Goal: Find contact information: Find contact information

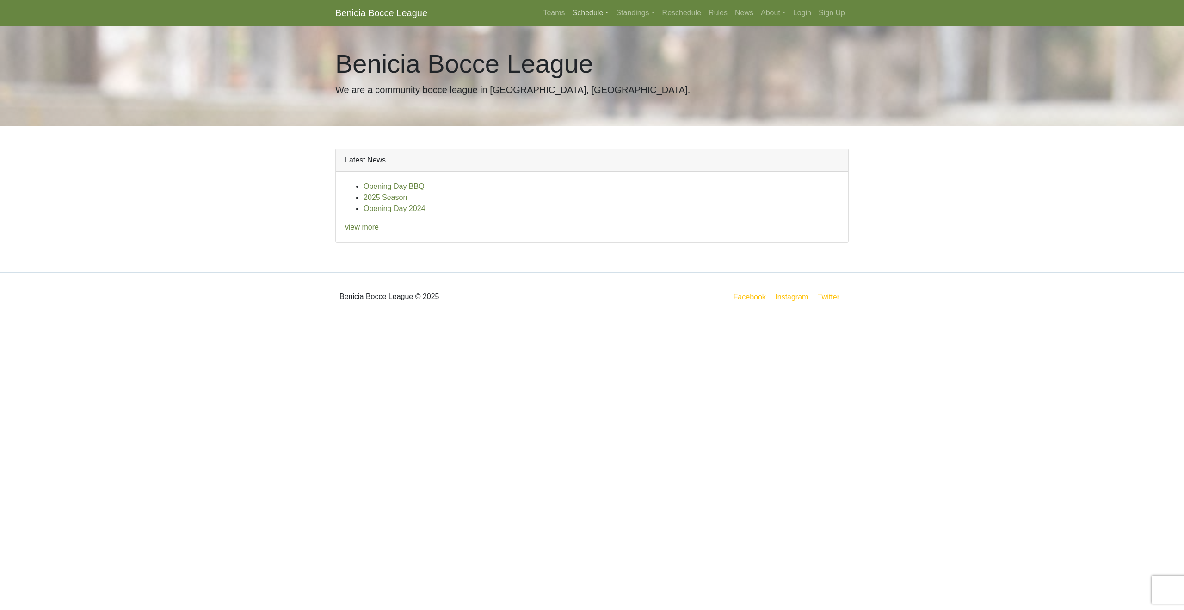
click at [586, 13] on link "Schedule" at bounding box center [591, 13] width 44 height 19
click at [576, 122] on link "[DATE] Night" at bounding box center [606, 123] width 74 height 15
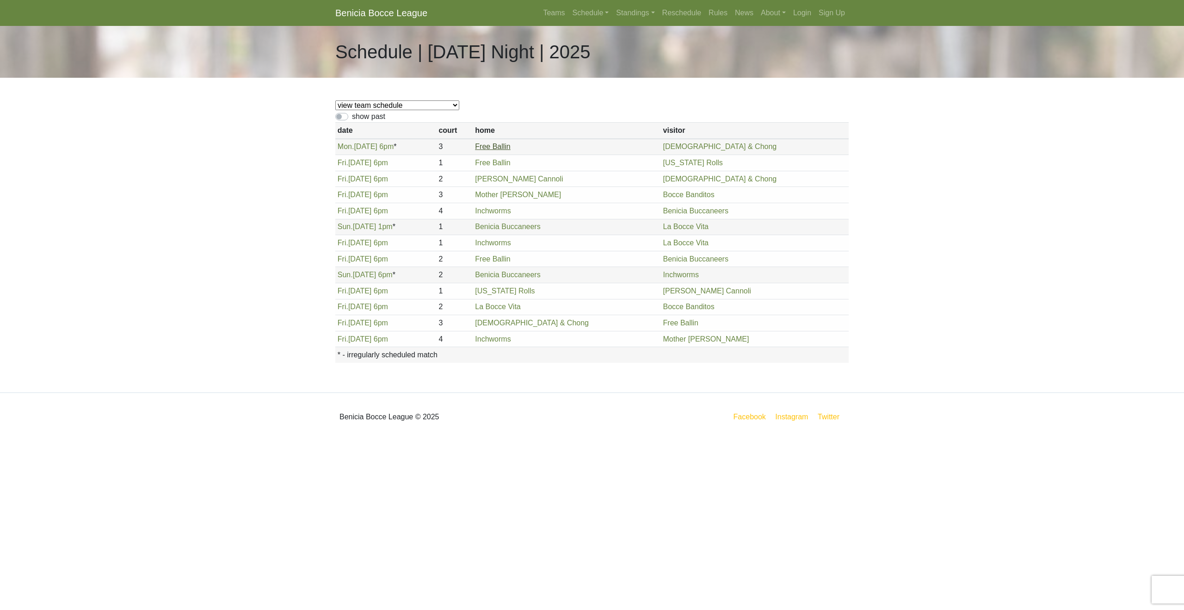
click at [510, 149] on link "Free Ballin" at bounding box center [492, 146] width 35 height 8
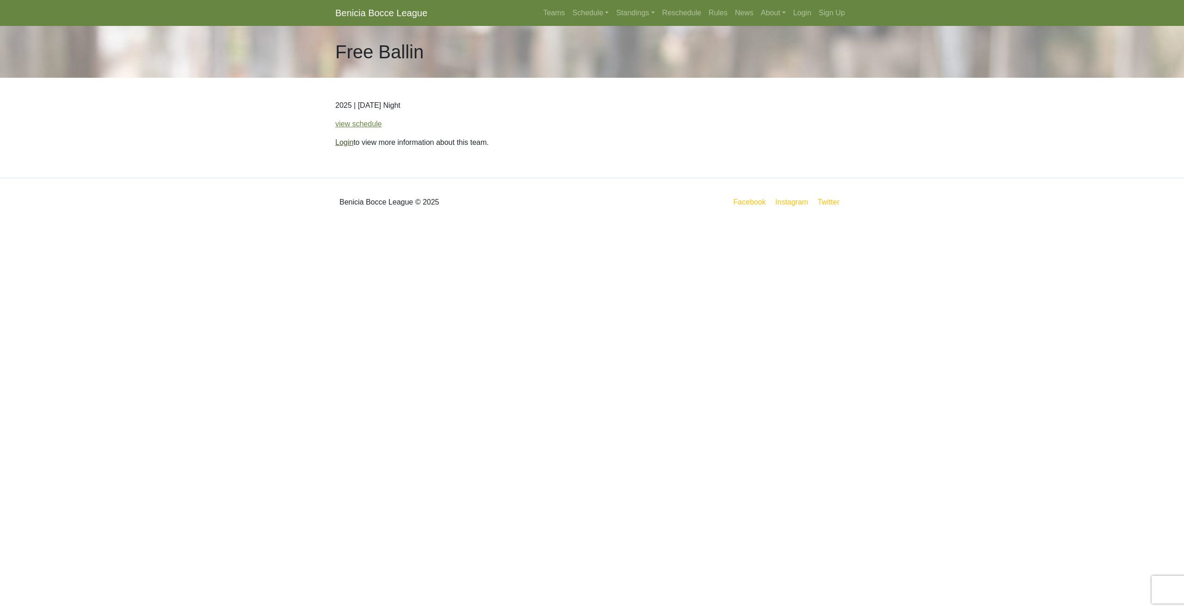
click at [340, 142] on link "Login" at bounding box center [344, 142] width 18 height 8
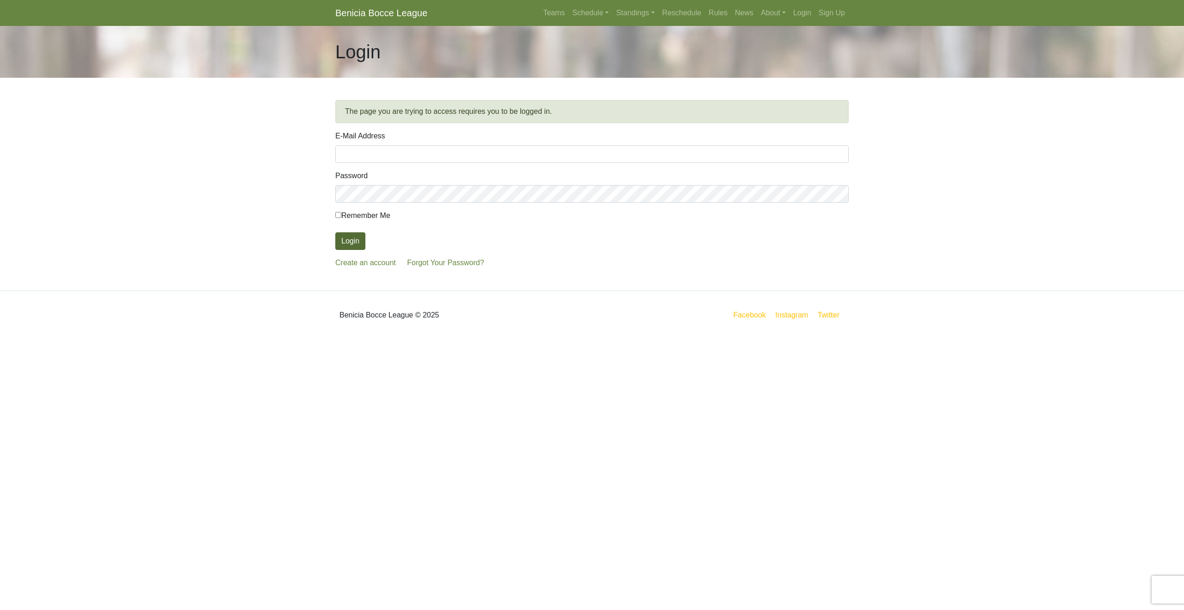
type input "[EMAIL_ADDRESS][DOMAIN_NAME]"
click at [351, 247] on button "Login" at bounding box center [350, 241] width 30 height 18
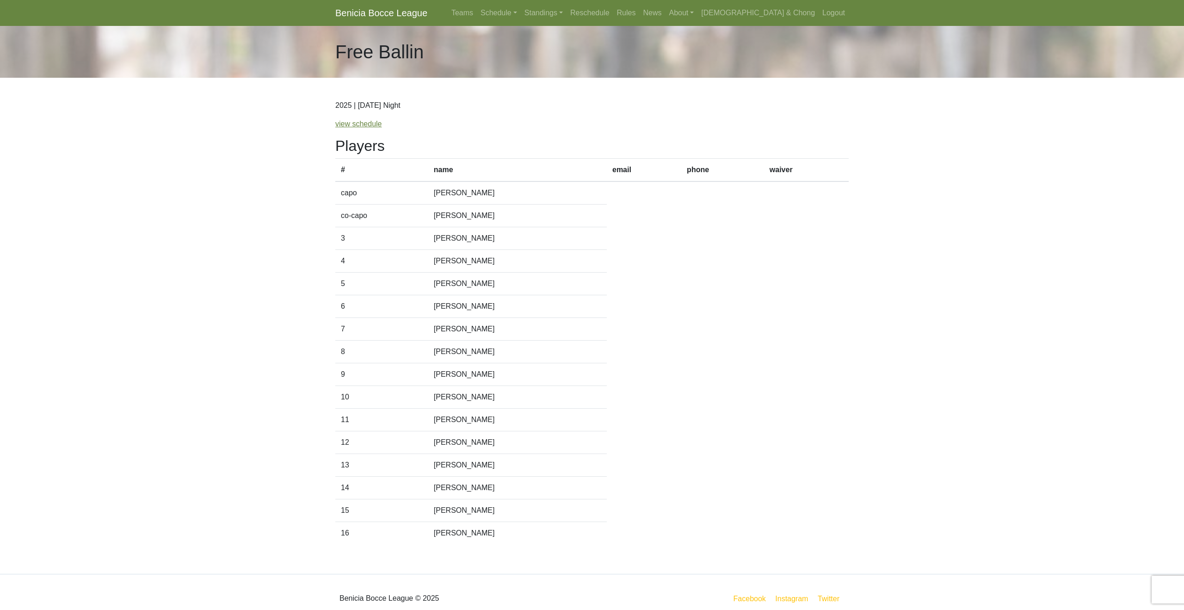
scroll to position [12, 0]
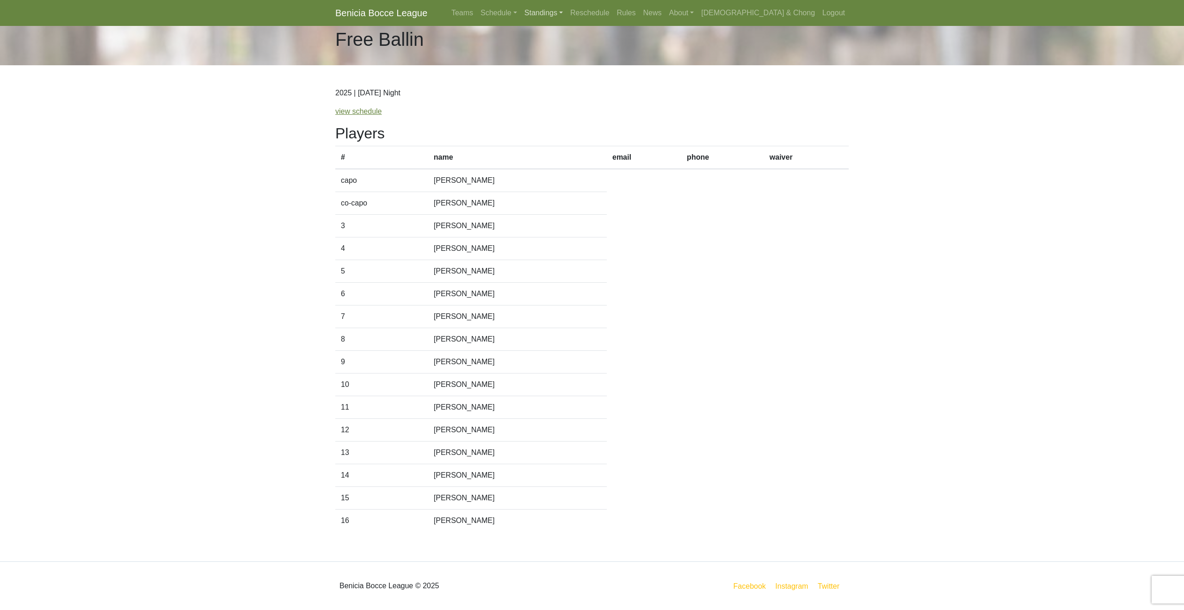
click at [567, 12] on link "Standings" at bounding box center [544, 13] width 46 height 19
click at [594, 124] on link "[DATE] Night" at bounding box center [558, 123] width 74 height 15
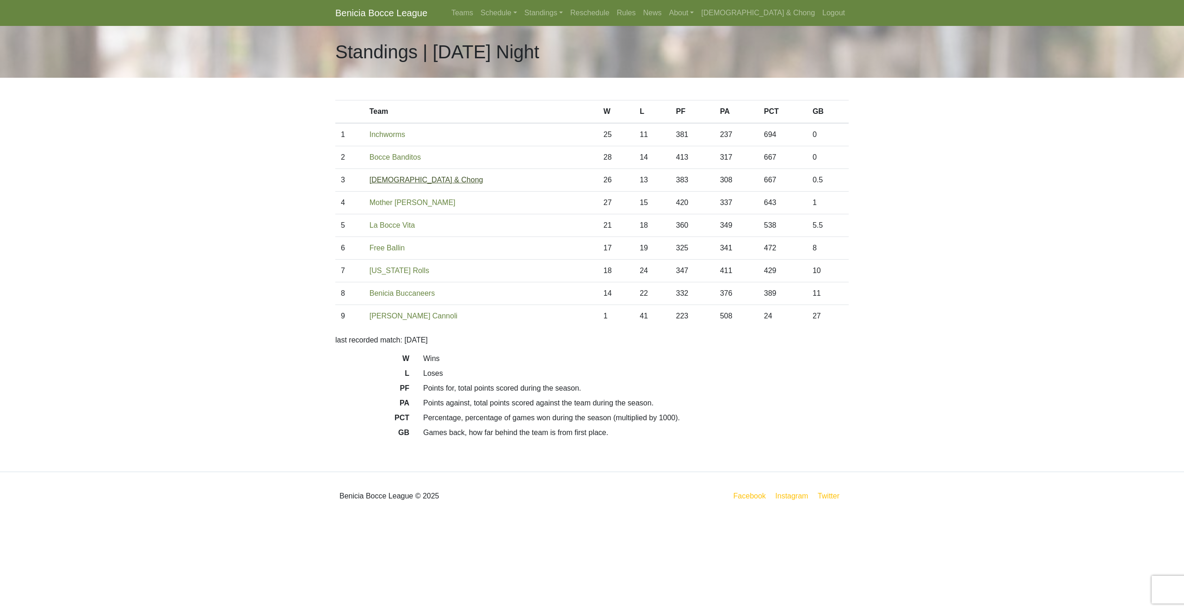
click at [408, 180] on link "[DEMOGRAPHIC_DATA] & Chong" at bounding box center [427, 180] width 114 height 8
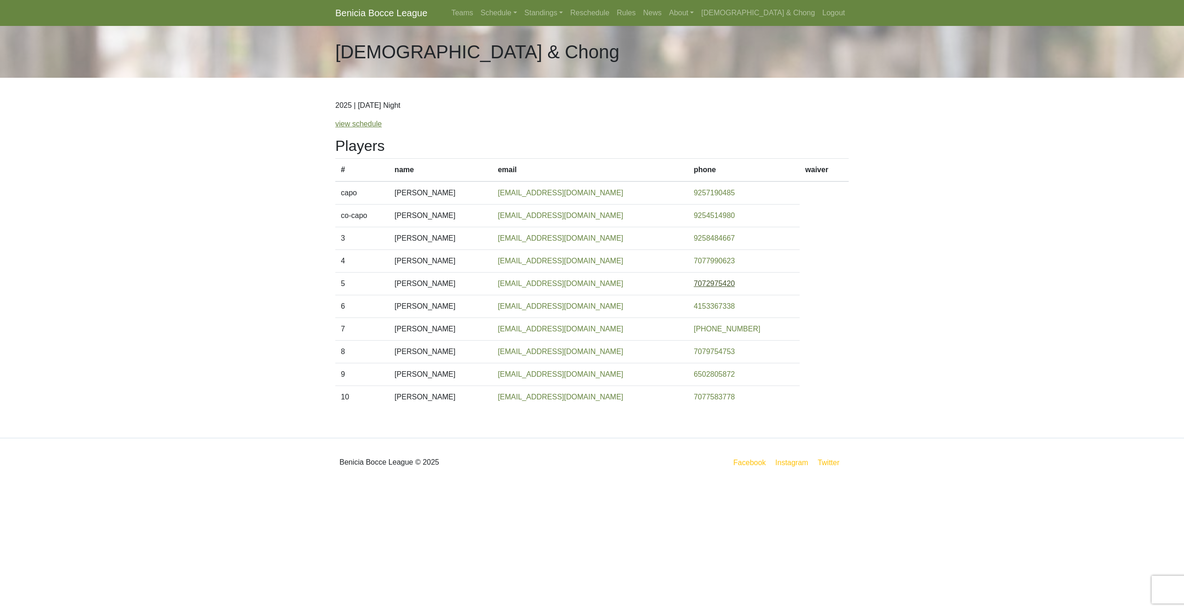
click at [698, 283] on link "7072975420" at bounding box center [714, 283] width 41 height 8
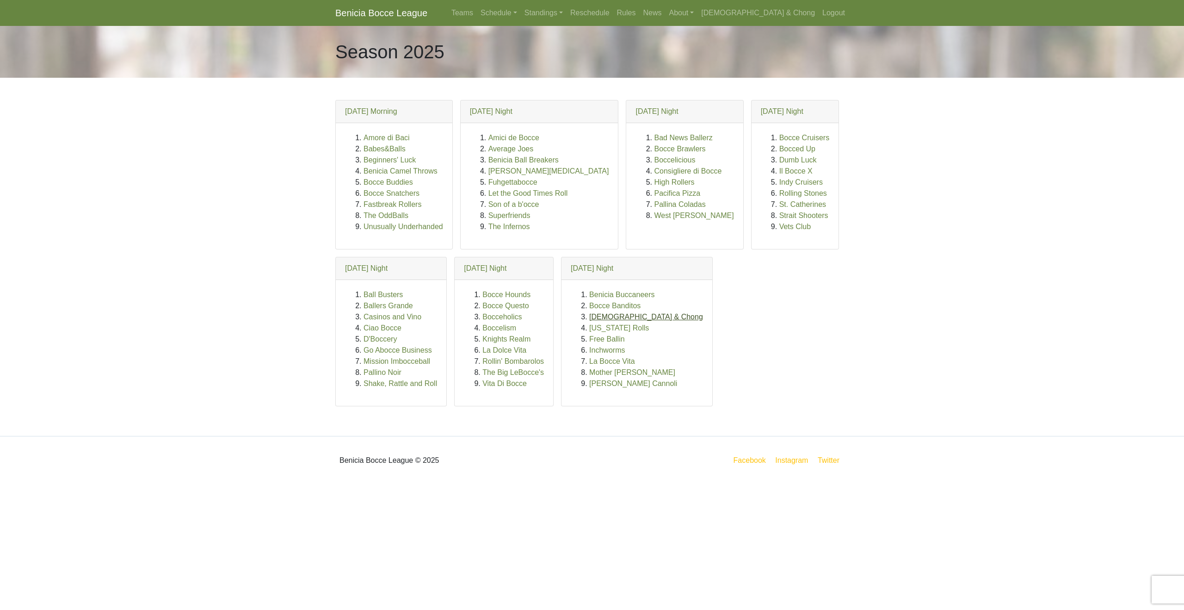
click at [619, 316] on link "[DEMOGRAPHIC_DATA] & Chong" at bounding box center [646, 317] width 114 height 8
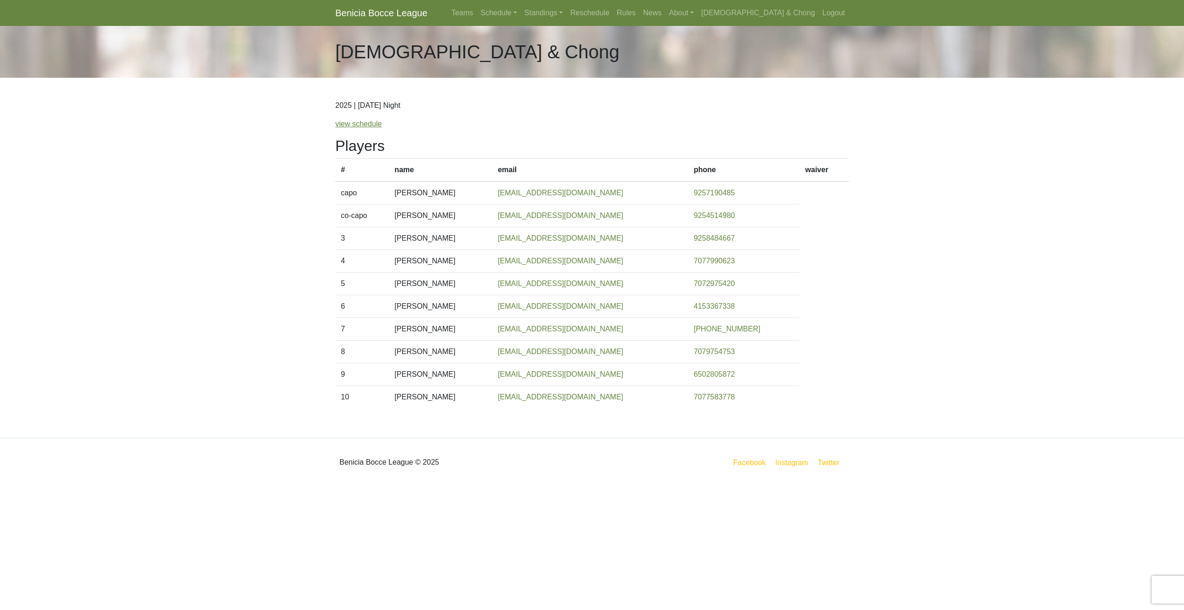
drag, startPoint x: 591, startPoint y: 329, endPoint x: 507, endPoint y: 328, distance: 83.3
click at [507, 328] on td "[EMAIL_ADDRESS][DOMAIN_NAME]" at bounding box center [590, 329] width 196 height 23
copy link "[EMAIL_ADDRESS][DOMAIN_NAME]"
